Goal: Find specific page/section: Find specific page/section

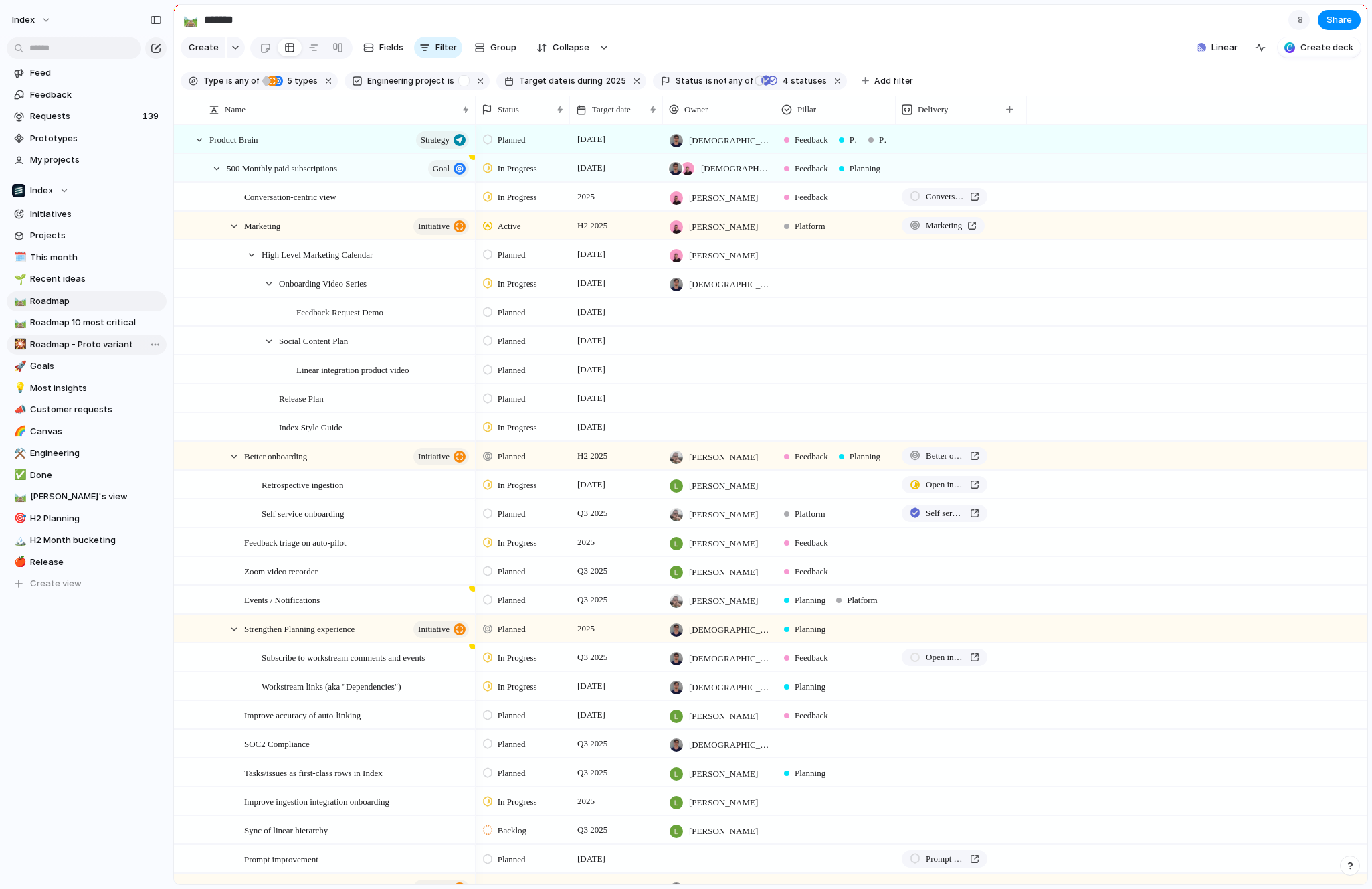
click at [76, 347] on span "Roadmap - Proto variant" at bounding box center [96, 344] width 132 height 13
type input "**********"
